Goal: Information Seeking & Learning: Learn about a topic

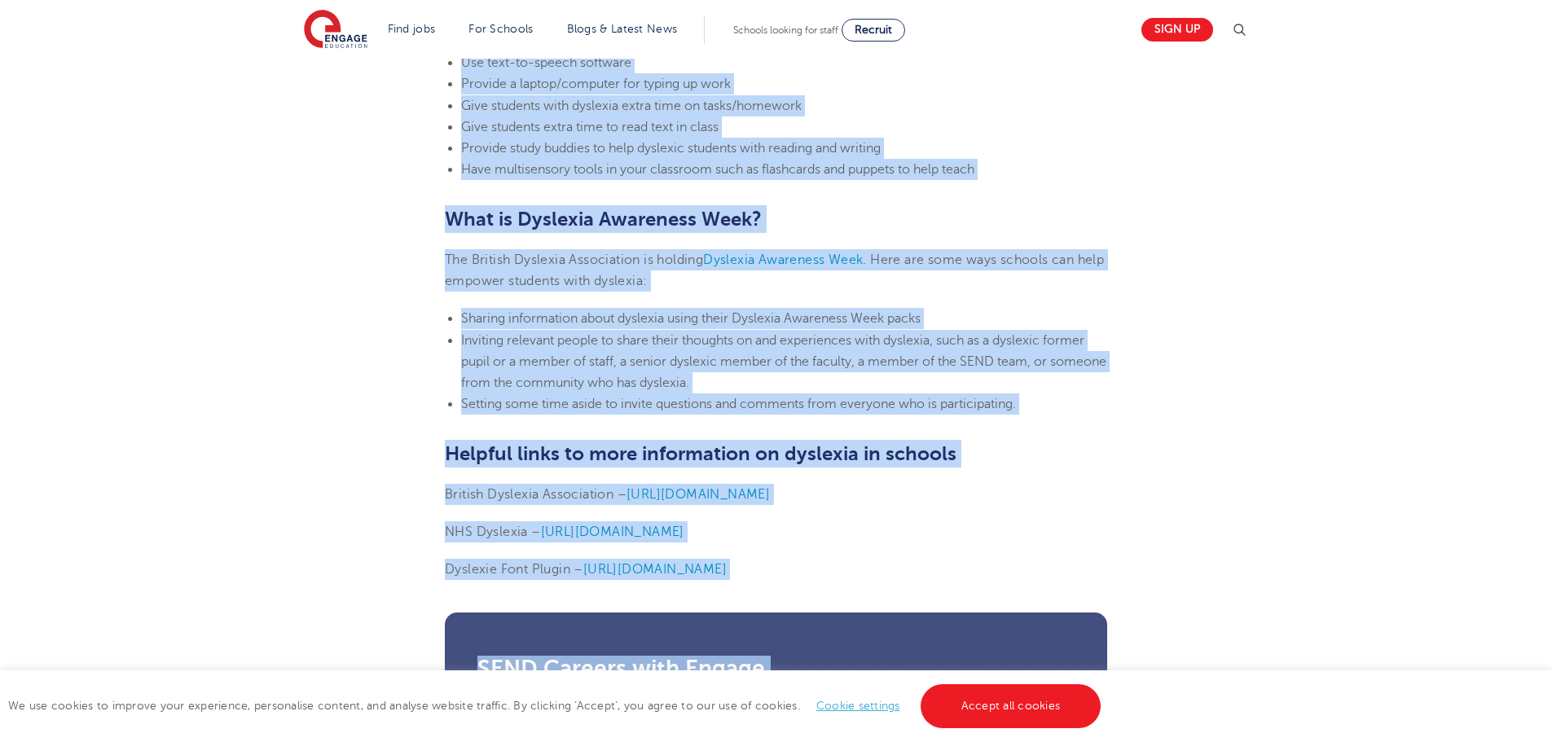
scroll to position [3910, 0]
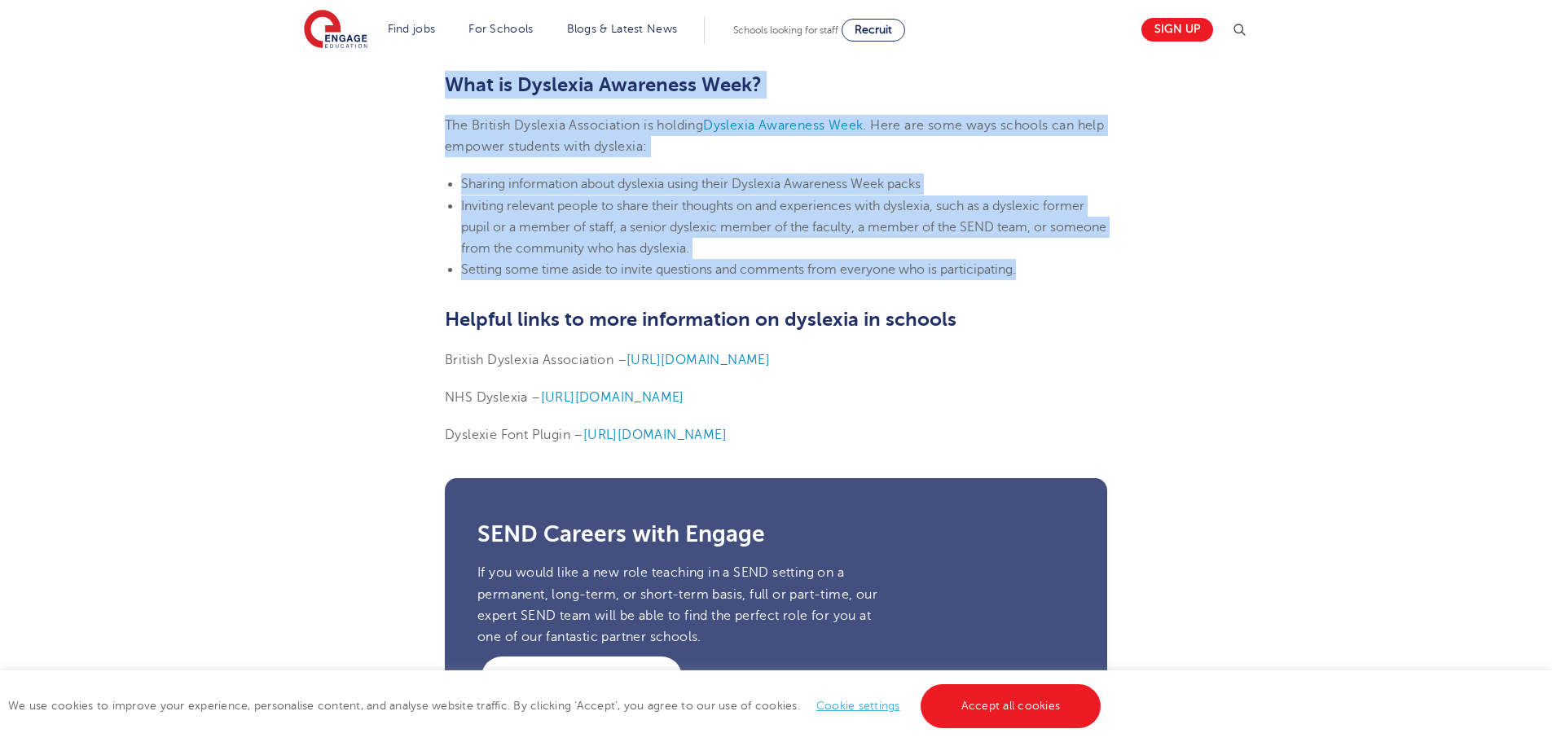
drag, startPoint x: 434, startPoint y: 442, endPoint x: 1067, endPoint y: 269, distance: 656.1
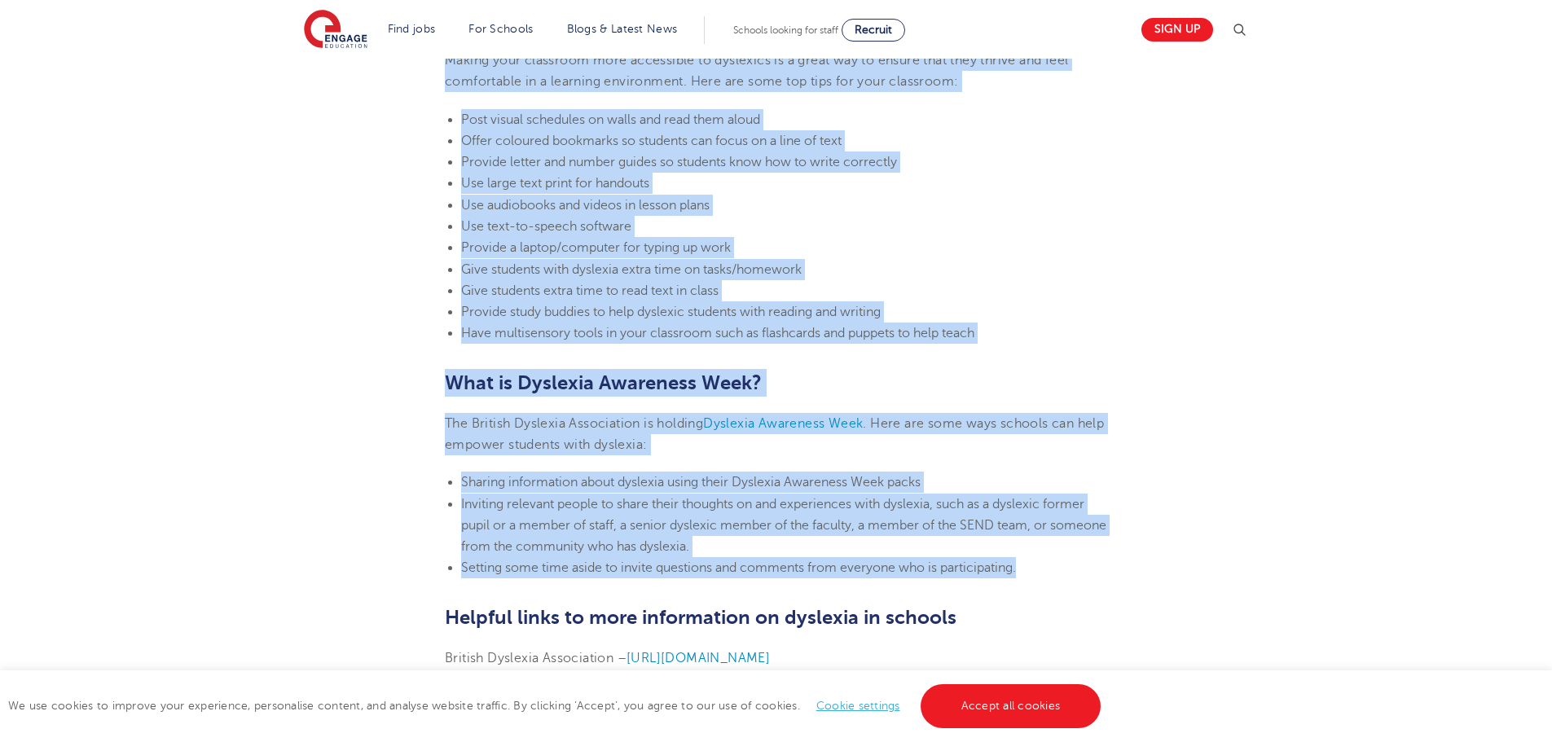
scroll to position [3584, 0]
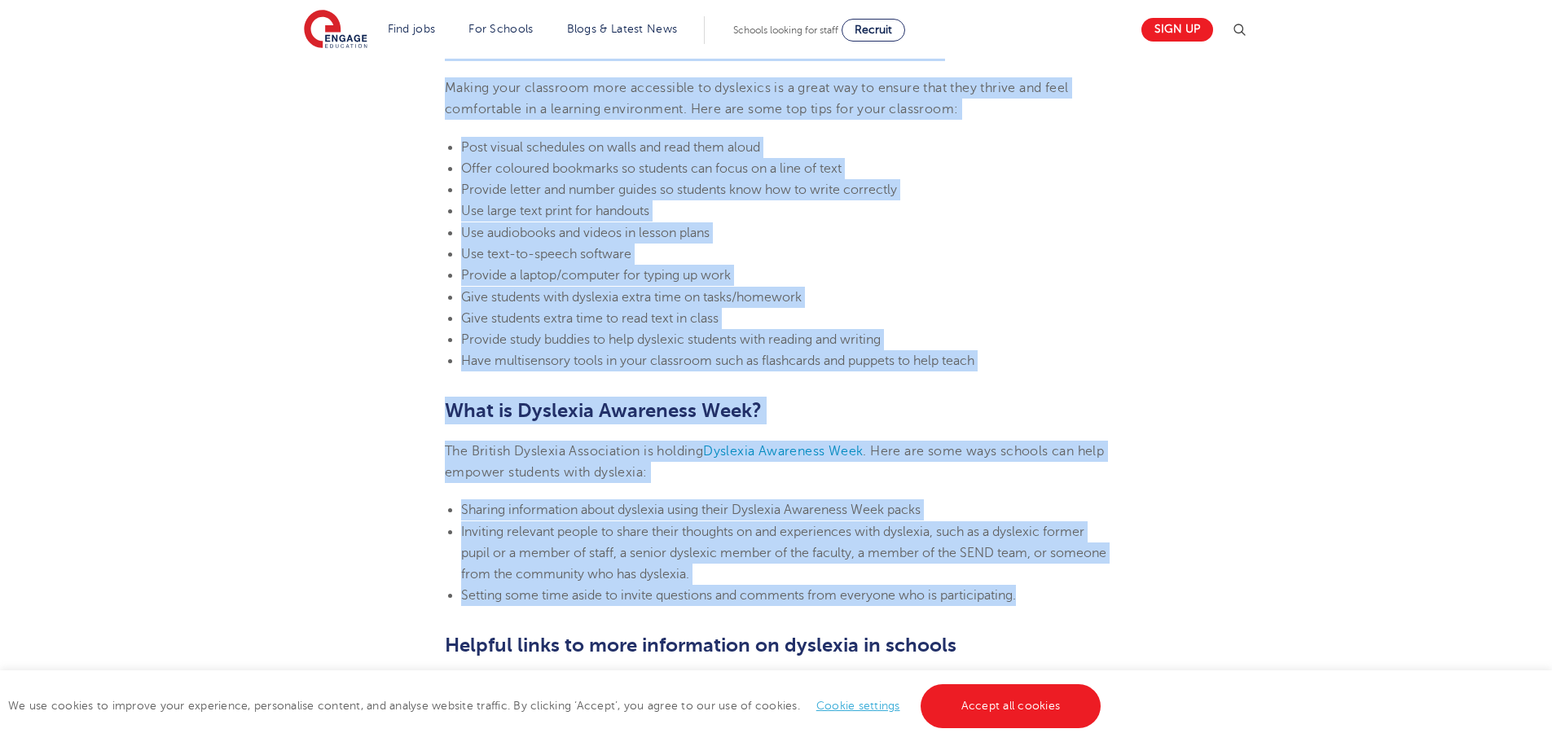
drag, startPoint x: 1222, startPoint y: 521, endPoint x: 1222, endPoint y: 503, distance: 17.9
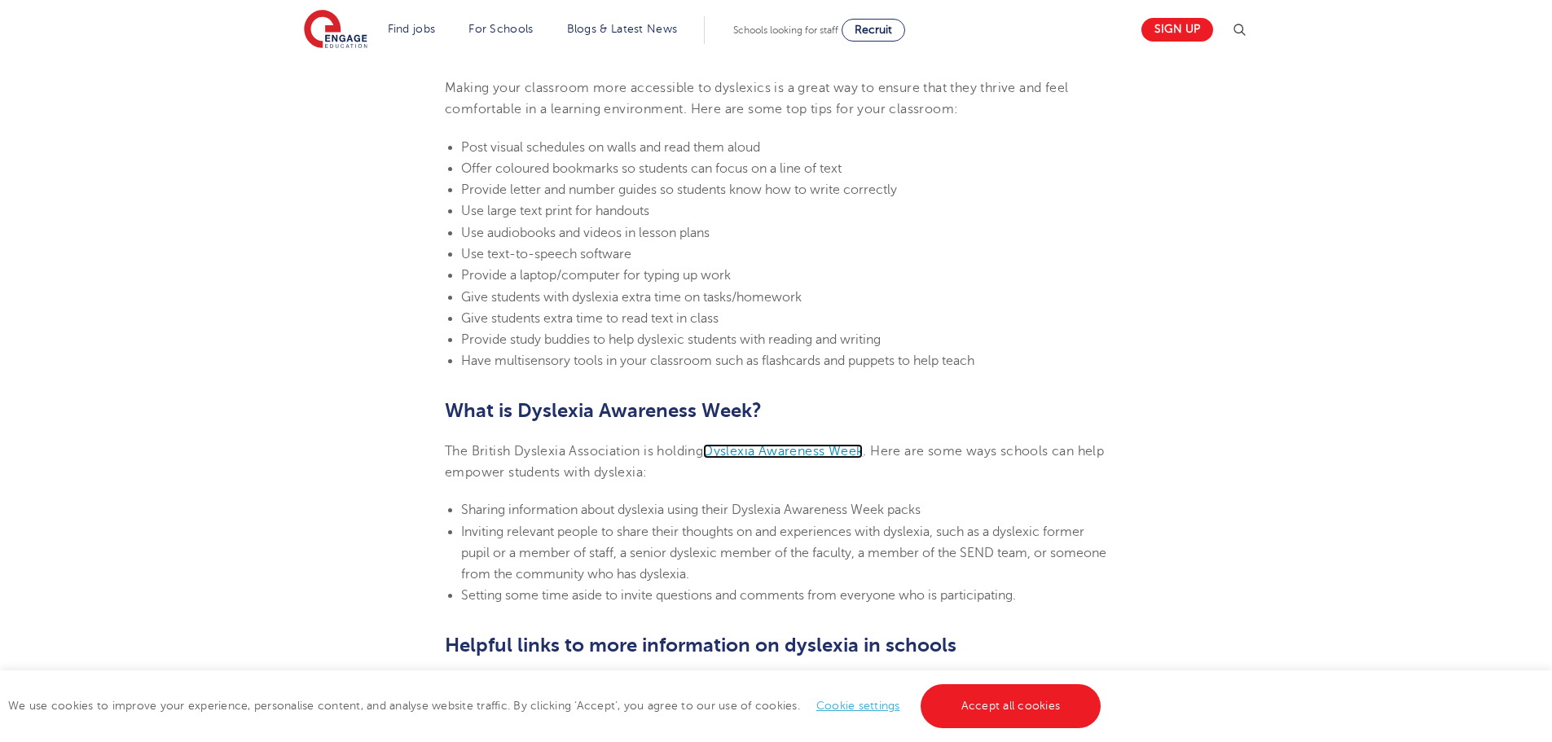
click at [759, 444] on span "Dyslexia Awareness Week" at bounding box center [783, 451] width 160 height 15
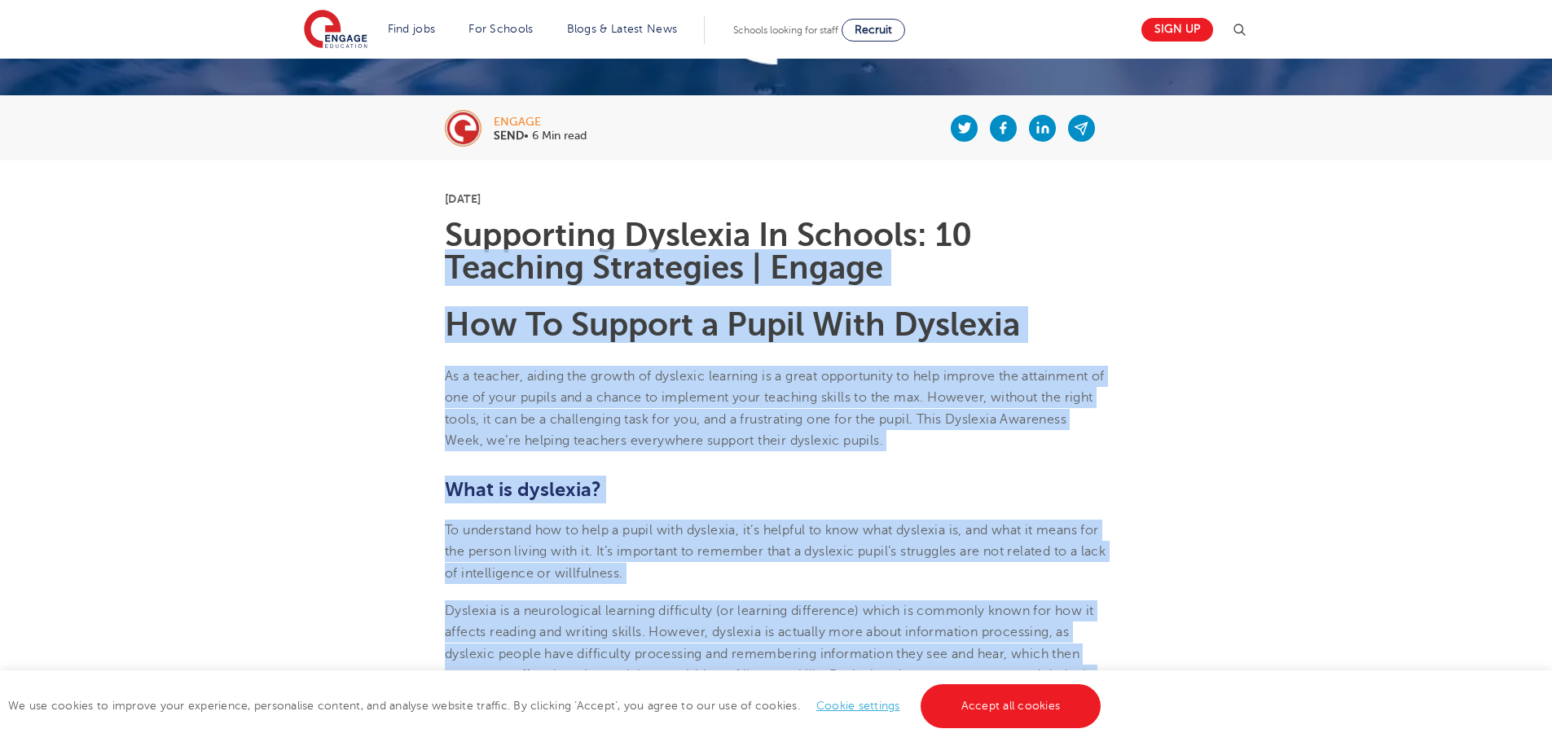
scroll to position [244, 0]
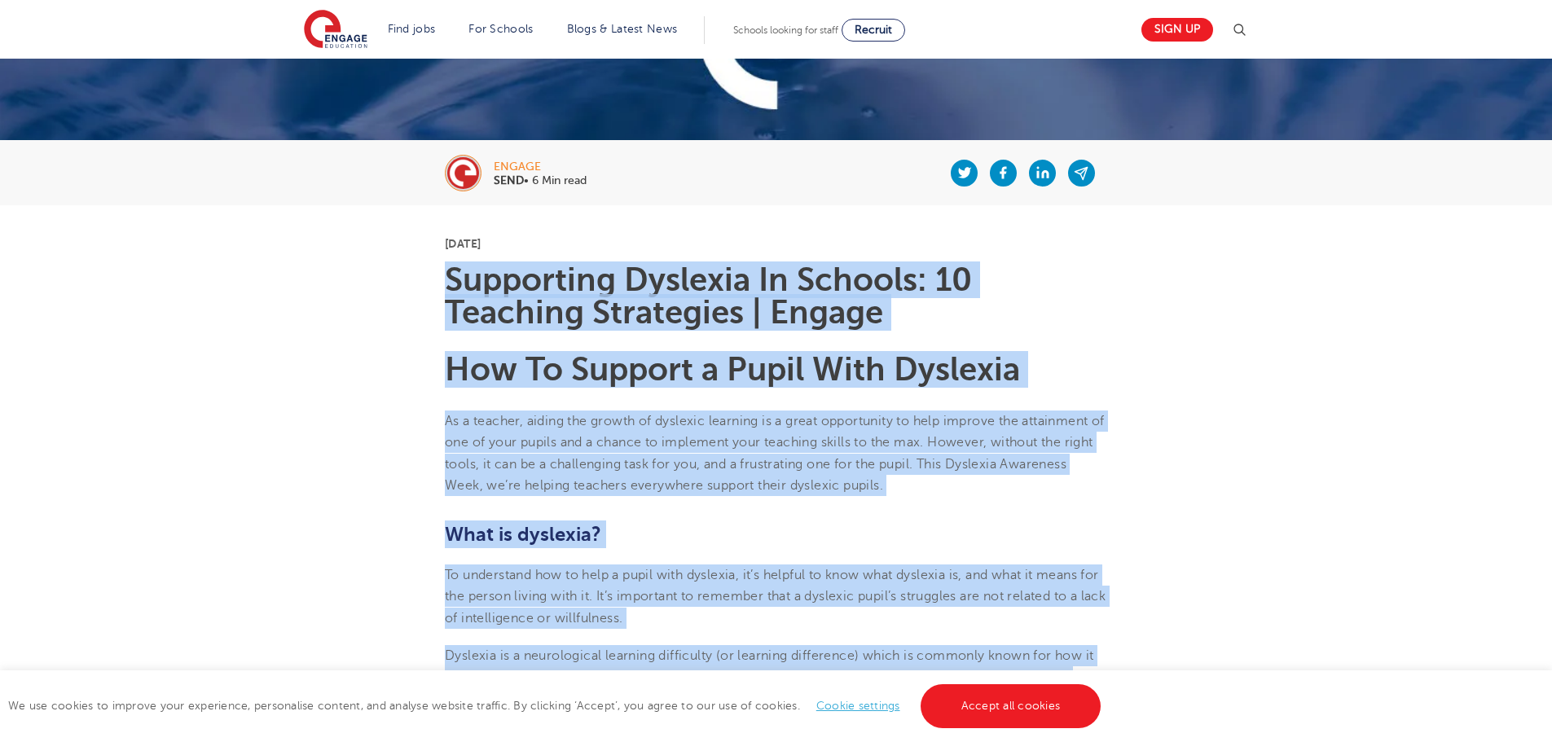
drag, startPoint x: 989, startPoint y: 439, endPoint x: 449, endPoint y: 272, distance: 565.3
copy section "Loremipsum Dolorsit Am Consect: 93 Adipisci Elitseddoe | Tempor Inc Ut Laboree …"
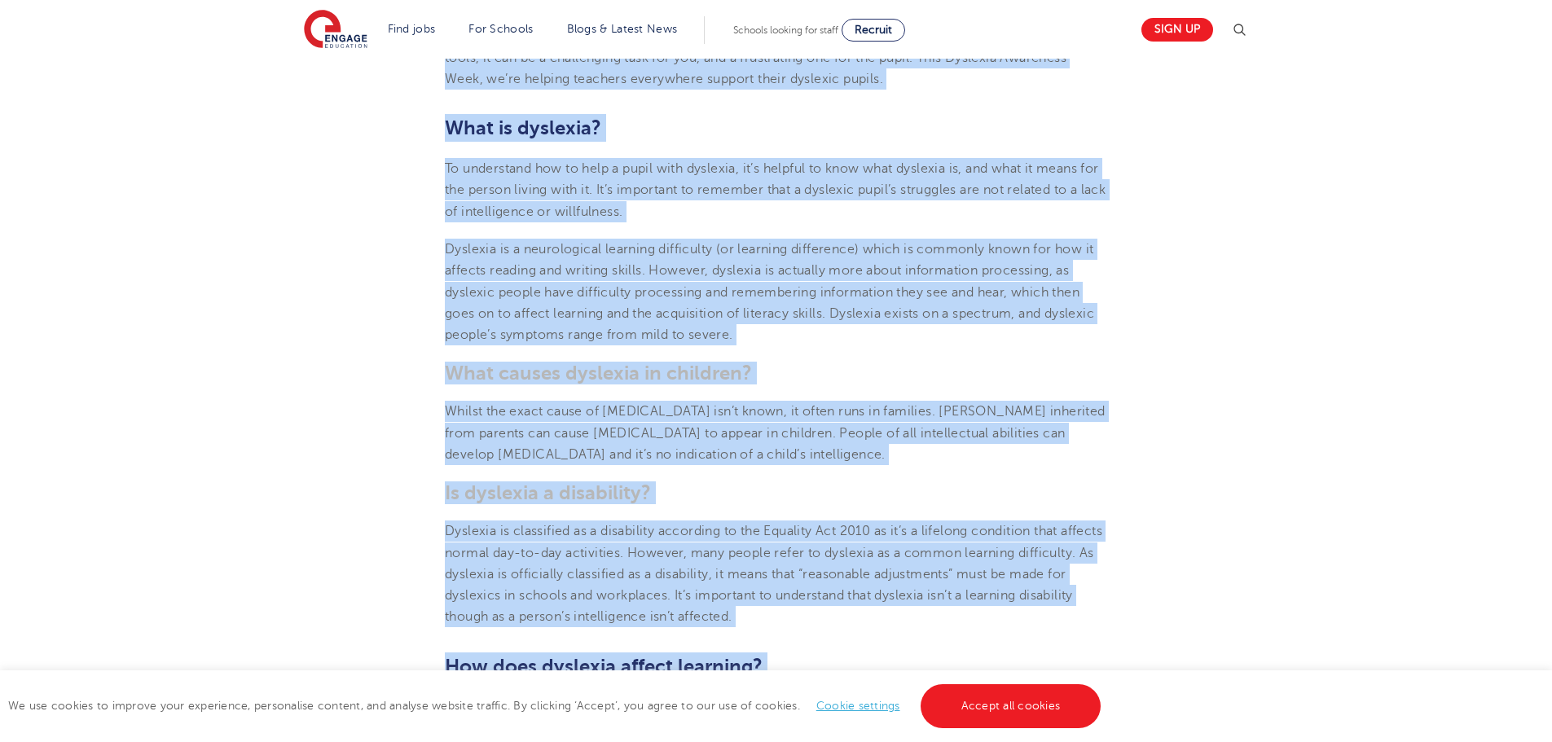
scroll to position [652, 0]
copy section "Loremipsum Dolorsit Am Consect: 93 Adipisci Elitseddoe | Tempor Inc Ut Laboree …"
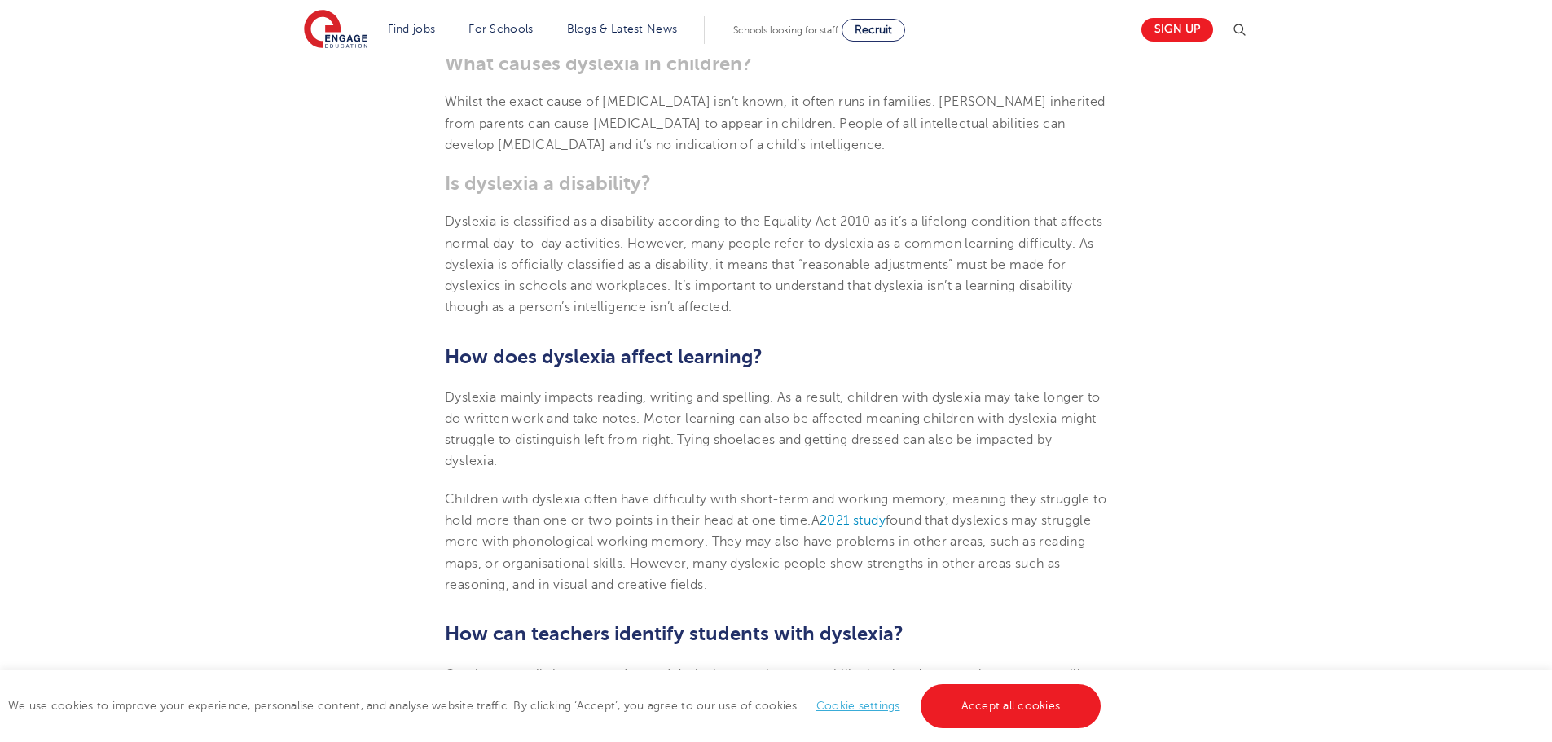
scroll to position [1222, 0]
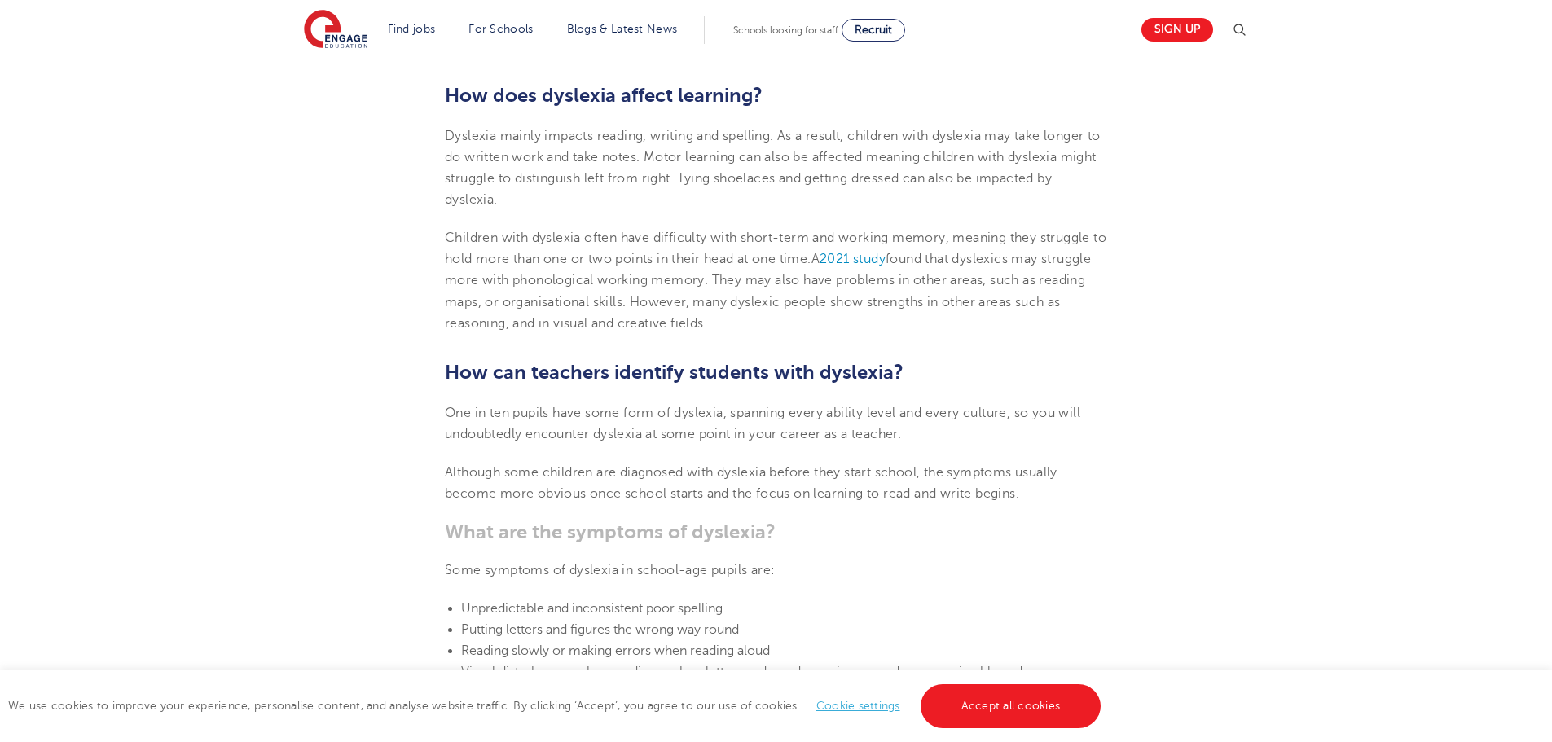
click at [1080, 418] on span "One in ten pupils have some form of dyslexia, spanning every ability level and …" at bounding box center [762, 424] width 635 height 36
